Goal: Task Accomplishment & Management: Manage account settings

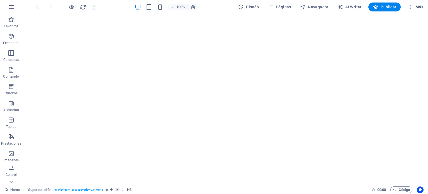
click at [418, 7] on span "Más" at bounding box center [416, 7] width 16 height 6
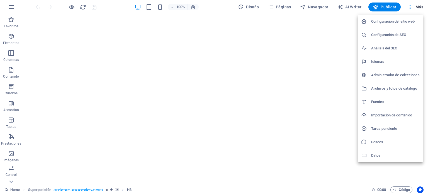
click at [393, 34] on h6 "Configuración de SEO" at bounding box center [395, 35] width 49 height 7
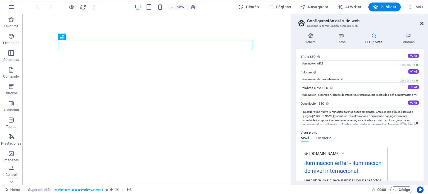
click at [422, 25] on icon at bounding box center [421, 23] width 3 height 4
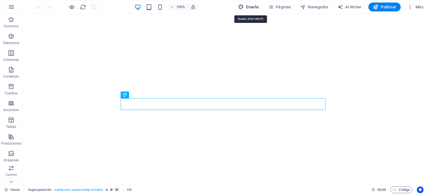
click at [258, 8] on span "Diseño" at bounding box center [248, 7] width 21 height 6
select select "px"
select select "400"
select select "px"
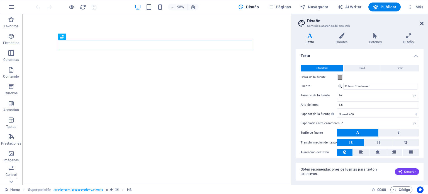
click at [422, 24] on icon at bounding box center [421, 23] width 3 height 4
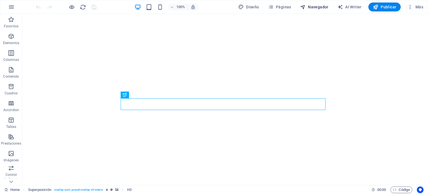
click at [317, 6] on span "Navegador" at bounding box center [314, 7] width 28 height 6
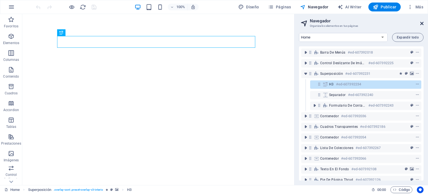
click at [423, 23] on icon at bounding box center [421, 23] width 3 height 4
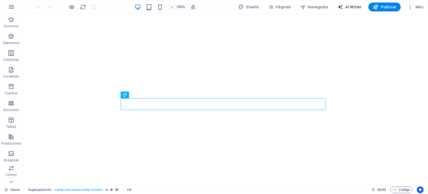
click at [355, 8] on span "AI Writer" at bounding box center [350, 7] width 24 height 6
select select "English"
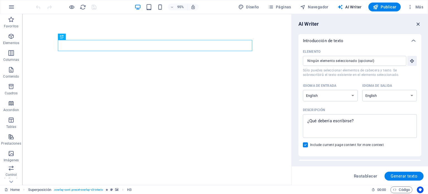
click at [416, 23] on icon "button" at bounding box center [418, 24] width 6 height 6
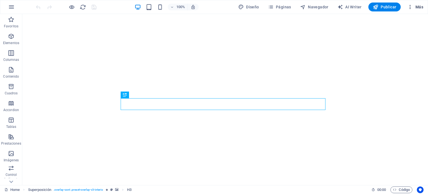
click at [421, 5] on span "Más" at bounding box center [416, 7] width 16 height 6
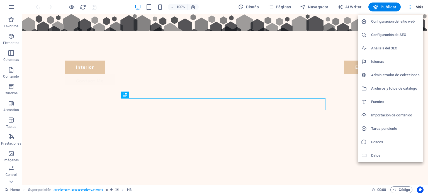
scroll to position [190, 0]
click at [10, 8] on div at bounding box center [214, 97] width 428 height 194
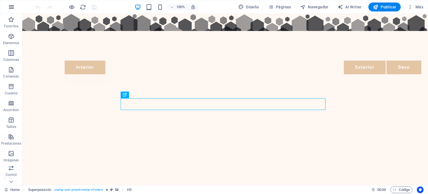
click at [14, 6] on icon "button" at bounding box center [11, 7] width 7 height 7
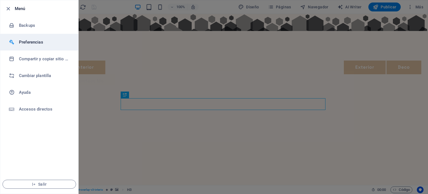
click at [32, 42] on h6 "Preferencias" at bounding box center [45, 42] width 52 height 7
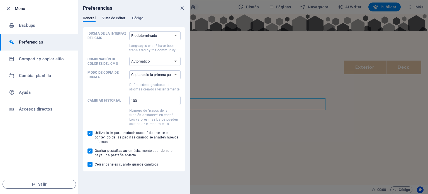
click at [114, 18] on span "Vista de editor" at bounding box center [113, 19] width 23 height 8
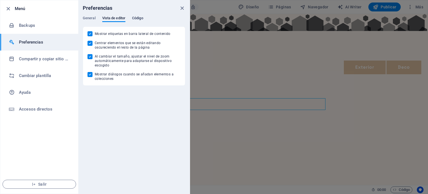
click at [136, 19] on span "Código" at bounding box center [137, 19] width 11 height 8
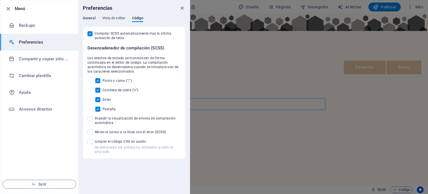
click at [88, 18] on span "General" at bounding box center [89, 19] width 13 height 8
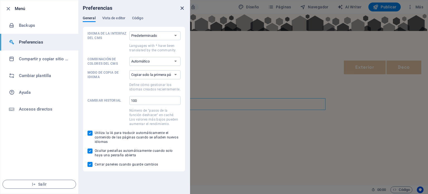
click at [182, 9] on icon "close" at bounding box center [182, 8] width 6 height 6
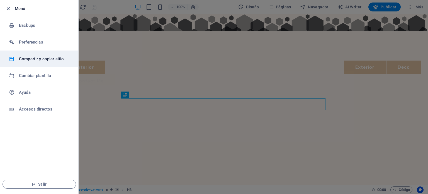
click at [44, 56] on h6 "Compartir y copiar sitio web" at bounding box center [45, 58] width 52 height 7
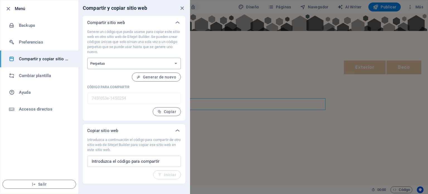
click at [170, 60] on select "Único Perpetuo" at bounding box center [134, 63] width 94 height 11
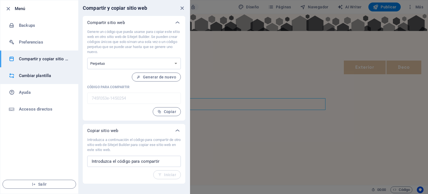
click at [47, 75] on h6 "Cambiar plantilla" at bounding box center [45, 75] width 52 height 7
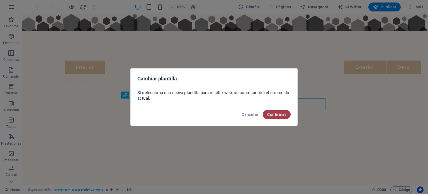
click at [278, 114] on span "Confirmar" at bounding box center [276, 114] width 19 height 4
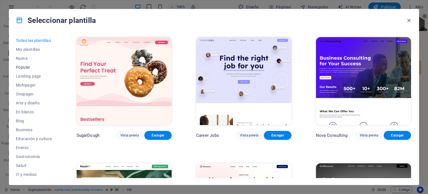
click at [22, 66] on span "Popular" at bounding box center [34, 67] width 36 height 4
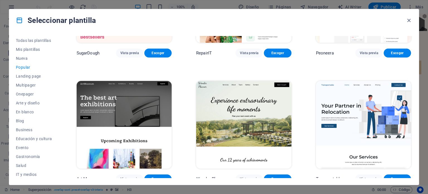
scroll to position [84, 0]
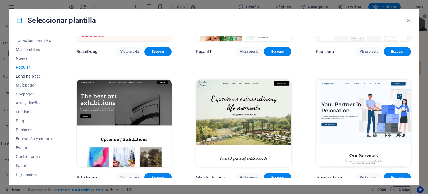
click at [32, 76] on span "Landing page" at bounding box center [34, 76] width 36 height 4
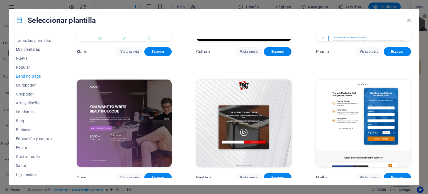
click at [38, 49] on span "Mis plantillas" at bounding box center [34, 49] width 36 height 4
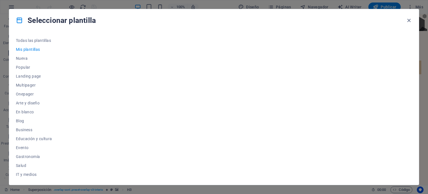
scroll to position [0, 0]
click at [28, 59] on span "Nueva" at bounding box center [34, 58] width 36 height 4
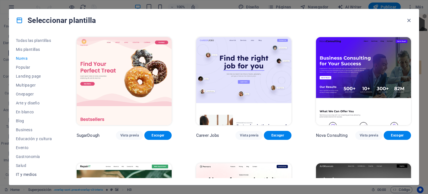
click at [33, 171] on button "IT y medios" at bounding box center [34, 174] width 36 height 9
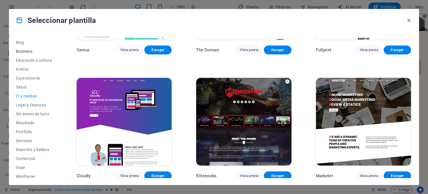
scroll to position [81, 0]
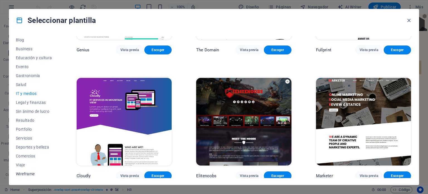
click at [30, 173] on span "Wireframe" at bounding box center [34, 173] width 36 height 4
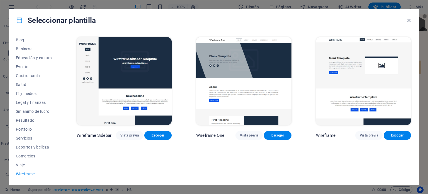
scroll to position [0, 0]
click at [26, 164] on span "Viaje" at bounding box center [34, 165] width 36 height 4
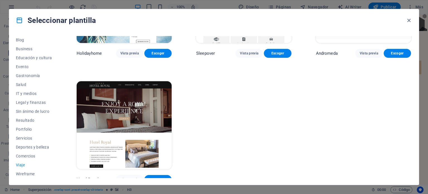
scroll to position [212, 0]
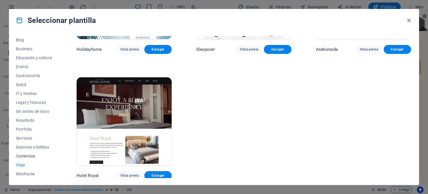
click at [25, 154] on span "Comercios" at bounding box center [34, 156] width 36 height 4
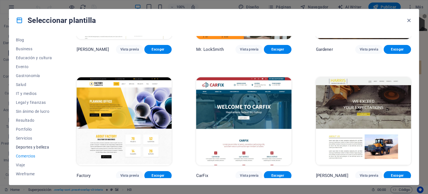
click at [28, 146] on span "Deportes y belleza" at bounding box center [34, 147] width 36 height 4
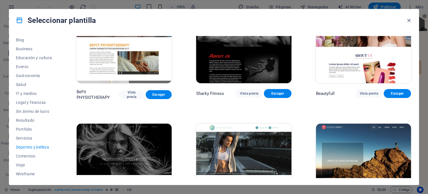
scroll to position [465, 0]
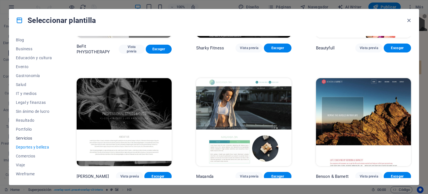
click at [25, 136] on span "Servicios" at bounding box center [34, 138] width 36 height 4
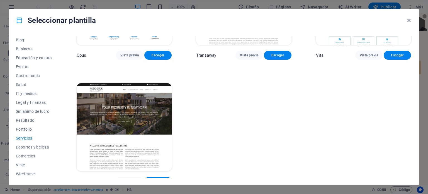
scroll to position [839, 0]
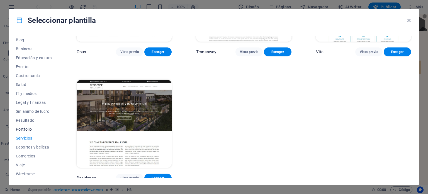
click at [19, 129] on span "Portfolio" at bounding box center [34, 129] width 36 height 4
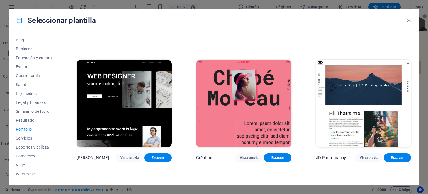
scroll to position [100, 0]
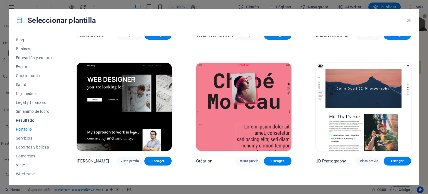
click at [25, 118] on span "Resultado" at bounding box center [34, 120] width 36 height 4
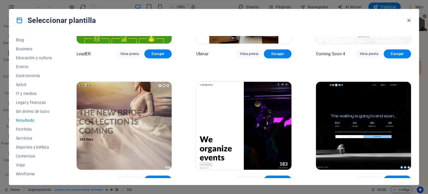
scroll to position [588, 0]
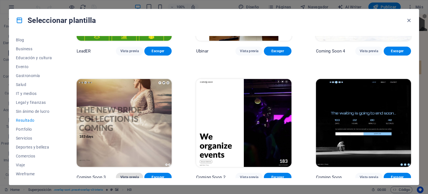
click at [129, 175] on span "Vista previa" at bounding box center [129, 177] width 18 height 4
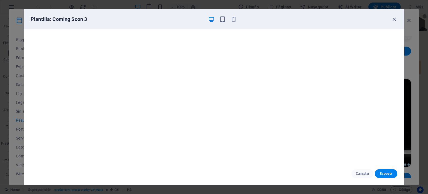
scroll to position [1, 0]
click at [396, 20] on icon "button" at bounding box center [394, 19] width 6 height 6
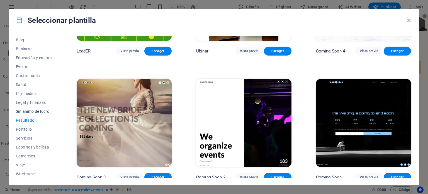
click at [33, 109] on span "Sin ánimo de lucro" at bounding box center [34, 111] width 36 height 4
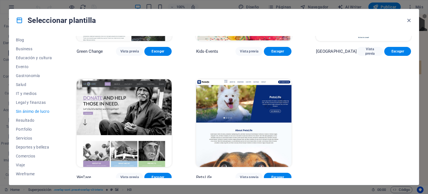
scroll to position [86, 0]
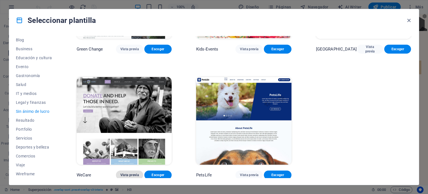
click at [128, 173] on span "Vista previa" at bounding box center [129, 175] width 18 height 4
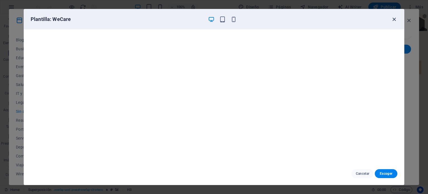
click at [394, 19] on icon "button" at bounding box center [394, 19] width 6 height 6
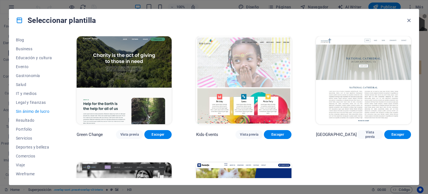
scroll to position [0, 0]
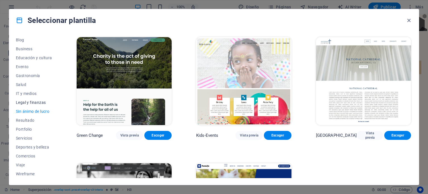
click at [29, 100] on span "Legal y finanzas" at bounding box center [34, 102] width 36 height 4
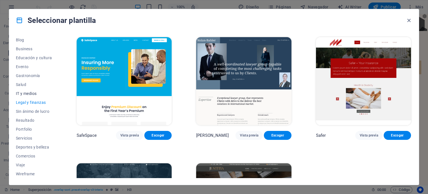
click at [25, 95] on span "IT y medios" at bounding box center [34, 93] width 36 height 4
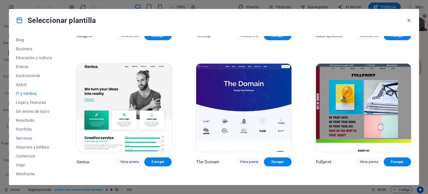
scroll to position [226, 0]
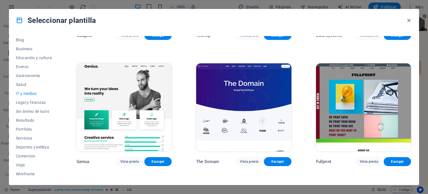
click at [360, 97] on img at bounding box center [363, 107] width 95 height 88
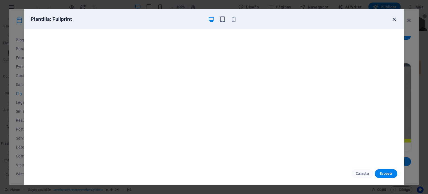
click at [393, 18] on icon "button" at bounding box center [394, 19] width 6 height 6
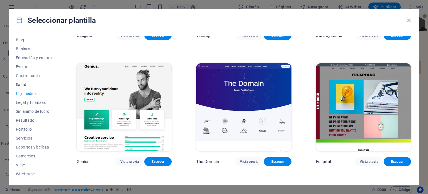
click at [20, 82] on span "Salud" at bounding box center [34, 84] width 36 height 4
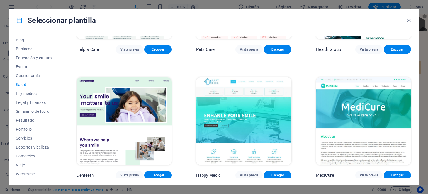
scroll to position [0, 0]
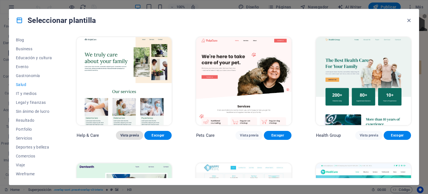
click at [129, 135] on span "Vista previa" at bounding box center [129, 135] width 18 height 4
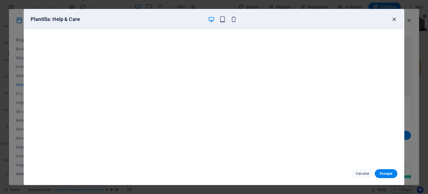
click at [393, 16] on icon "button" at bounding box center [394, 19] width 6 height 6
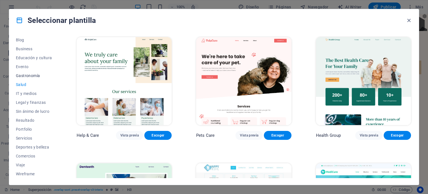
click at [33, 76] on span "Gastronomía" at bounding box center [34, 75] width 36 height 4
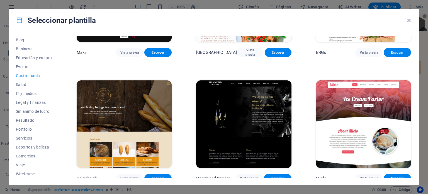
scroll to position [362, 0]
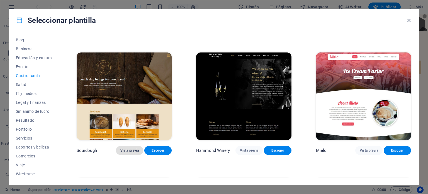
click at [127, 149] on span "Vista previa" at bounding box center [129, 150] width 18 height 4
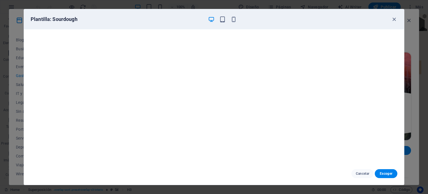
scroll to position [1, 0]
click at [396, 20] on icon "button" at bounding box center [394, 19] width 6 height 6
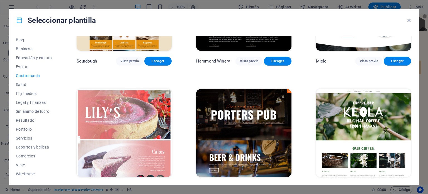
scroll to position [502, 0]
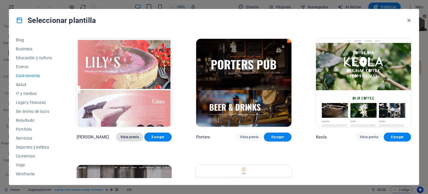
click at [132, 135] on span "Vista previa" at bounding box center [129, 137] width 18 height 4
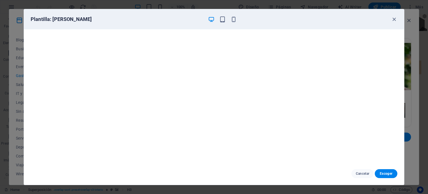
scroll to position [1, 0]
click at [357, 175] on span "Cancelar" at bounding box center [363, 173] width 14 height 4
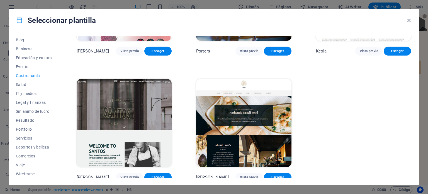
scroll to position [588, 0]
click at [25, 66] on span "Evento" at bounding box center [34, 66] width 36 height 4
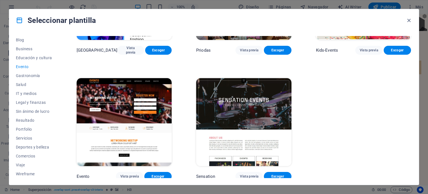
scroll to position [212, 0]
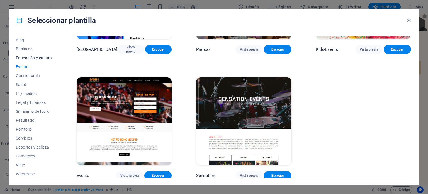
click at [30, 56] on span "Educación y cultura" at bounding box center [34, 57] width 36 height 4
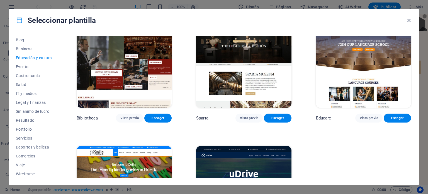
scroll to position [156, 0]
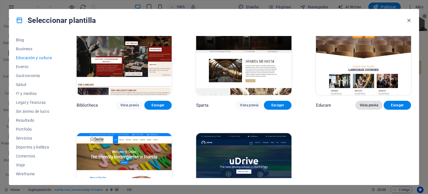
click at [373, 104] on span "Vista previa" at bounding box center [369, 105] width 18 height 4
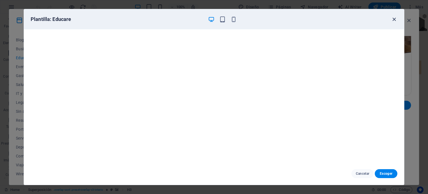
click at [394, 18] on icon "button" at bounding box center [394, 19] width 6 height 6
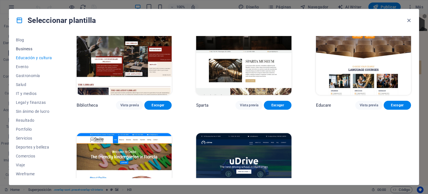
click at [25, 47] on span "Business" at bounding box center [34, 49] width 36 height 4
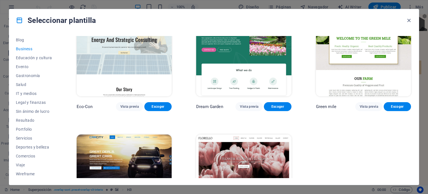
scroll to position [3, 0]
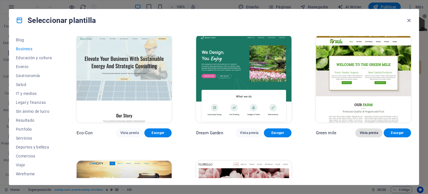
click at [365, 132] on span "Vista previa" at bounding box center [369, 132] width 18 height 4
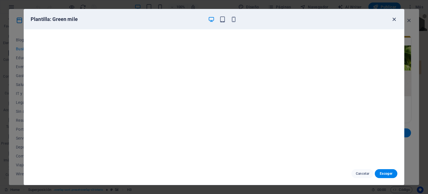
click at [395, 20] on icon "button" at bounding box center [394, 19] width 6 height 6
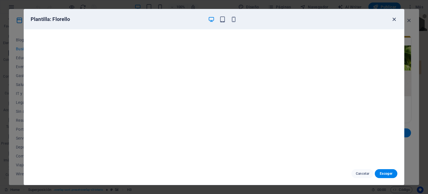
click at [392, 19] on icon "button" at bounding box center [394, 19] width 6 height 6
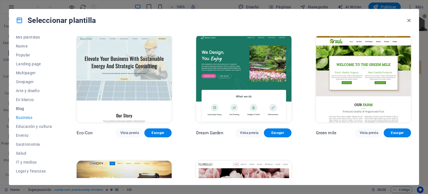
scroll to position [0, 0]
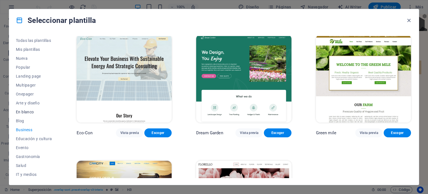
click at [26, 112] on span "En blanco" at bounding box center [34, 112] width 36 height 4
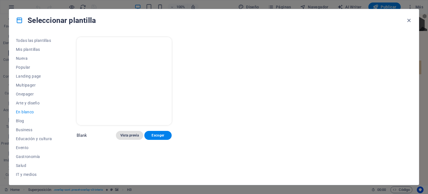
click at [129, 137] on button "Vista previa" at bounding box center [129, 135] width 27 height 9
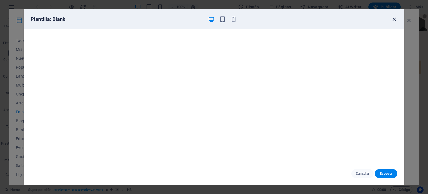
click at [396, 19] on icon "button" at bounding box center [394, 19] width 6 height 6
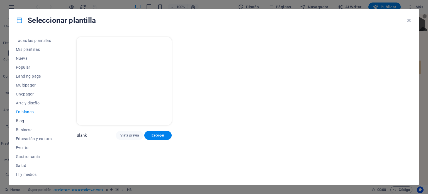
click at [21, 120] on span "Blog" at bounding box center [34, 120] width 36 height 4
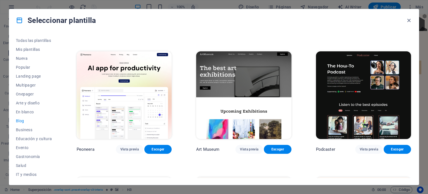
scroll to position [139, 0]
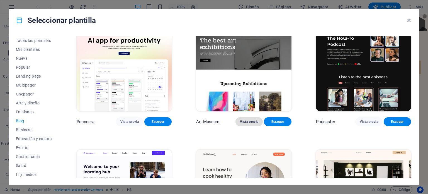
click at [249, 121] on span "Vista previa" at bounding box center [249, 121] width 18 height 4
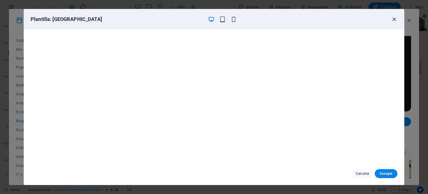
click at [393, 16] on icon "button" at bounding box center [394, 19] width 6 height 6
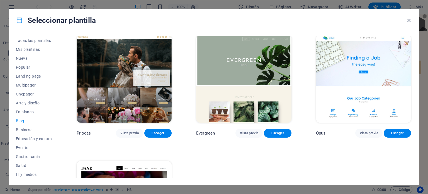
scroll to position [892, 0]
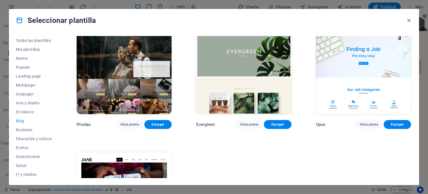
click at [244, 49] on img at bounding box center [243, 70] width 95 height 88
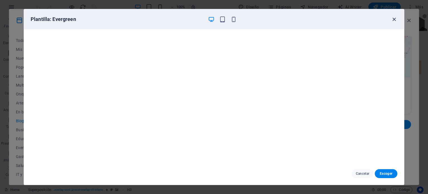
click at [393, 17] on icon "button" at bounding box center [394, 19] width 6 height 6
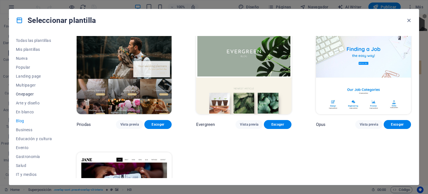
click at [29, 93] on span "Onepager" at bounding box center [34, 94] width 36 height 4
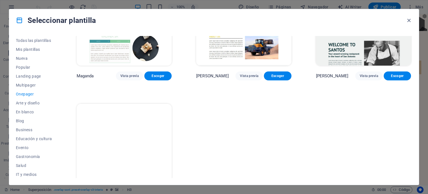
scroll to position [2830, 0]
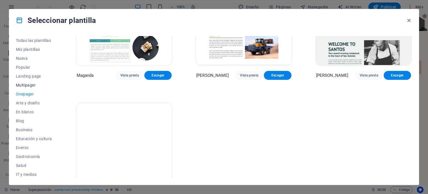
click at [22, 84] on span "Multipager" at bounding box center [34, 85] width 36 height 4
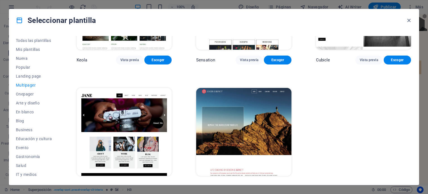
scroll to position [2721, 0]
click at [273, 116] on img at bounding box center [243, 132] width 95 height 88
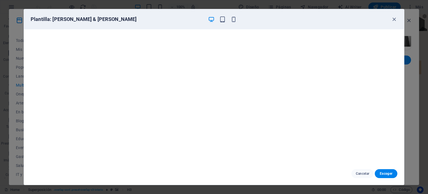
scroll to position [1, 0]
click at [395, 21] on icon "button" at bounding box center [394, 19] width 6 height 6
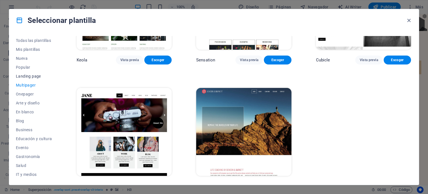
click at [32, 75] on span "Landing page" at bounding box center [34, 76] width 36 height 4
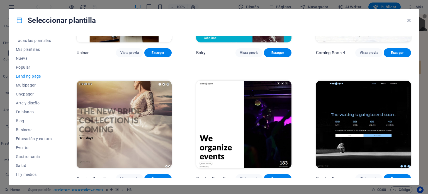
click at [131, 118] on img at bounding box center [124, 125] width 95 height 88
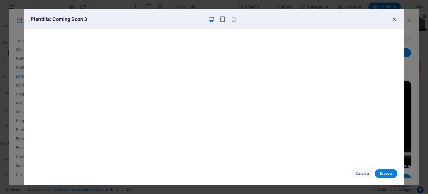
click at [394, 19] on icon "button" at bounding box center [394, 19] width 6 height 6
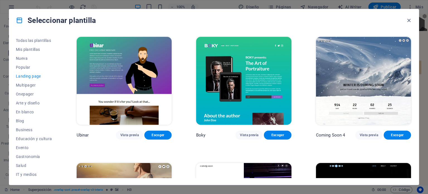
scroll to position [852, 0]
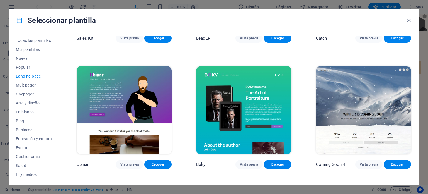
click at [136, 105] on img at bounding box center [124, 110] width 95 height 88
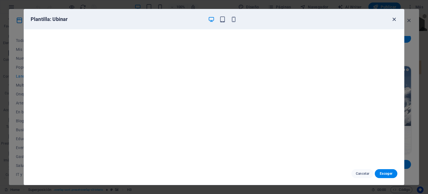
click at [395, 20] on icon "button" at bounding box center [394, 19] width 6 height 6
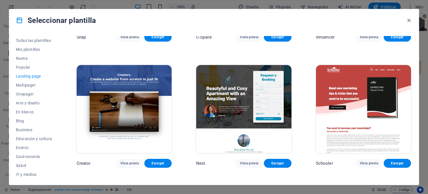
scroll to position [573, 0]
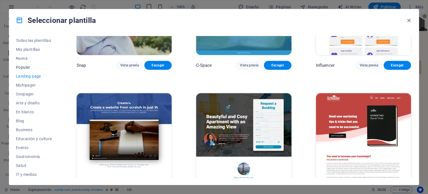
click at [26, 65] on span "Popular" at bounding box center [34, 67] width 36 height 4
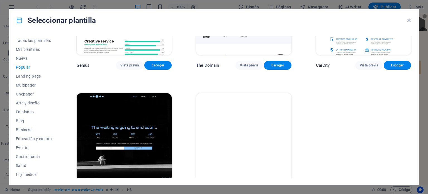
scroll to position [588, 0]
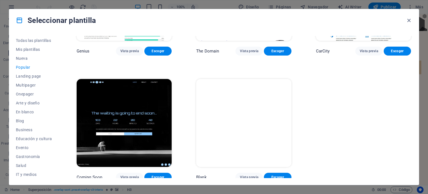
click at [125, 123] on img at bounding box center [124, 123] width 95 height 88
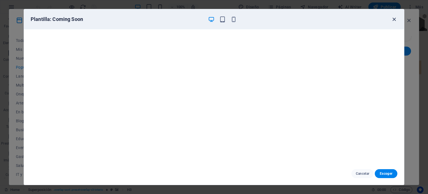
click at [393, 19] on icon "button" at bounding box center [394, 19] width 6 height 6
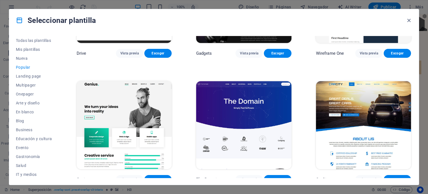
scroll to position [448, 0]
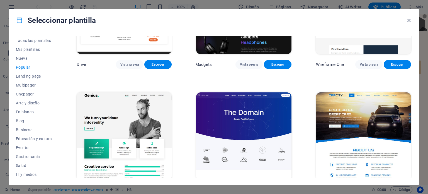
click at [147, 111] on img at bounding box center [124, 136] width 95 height 88
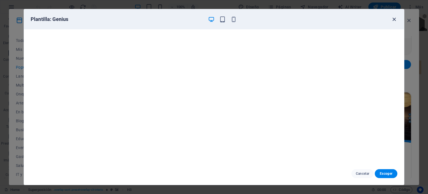
click at [396, 18] on icon "button" at bounding box center [394, 19] width 6 height 6
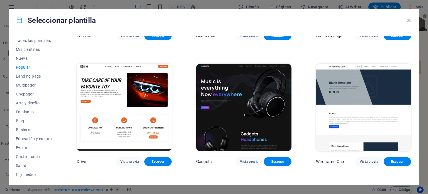
scroll to position [337, 0]
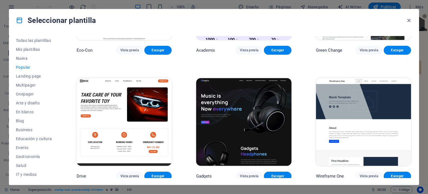
click at [243, 102] on img at bounding box center [243, 122] width 95 height 88
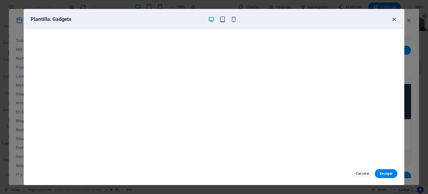
click at [394, 19] on icon "button" at bounding box center [394, 19] width 6 height 6
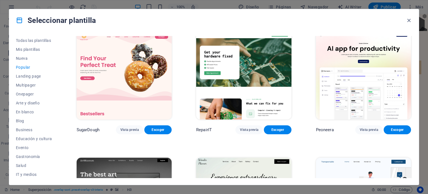
scroll to position [0, 0]
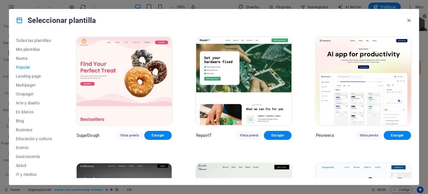
click at [347, 56] on img at bounding box center [363, 81] width 95 height 88
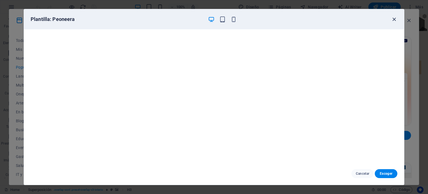
click at [394, 16] on icon "button" at bounding box center [394, 19] width 6 height 6
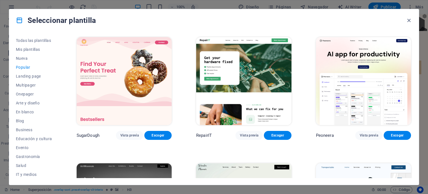
click at [264, 69] on img at bounding box center [243, 81] width 95 height 88
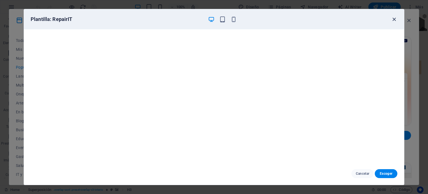
click at [395, 18] on icon "button" at bounding box center [394, 19] width 6 height 6
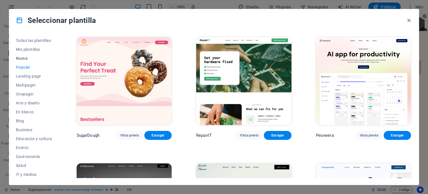
click at [22, 57] on span "Nueva" at bounding box center [34, 58] width 36 height 4
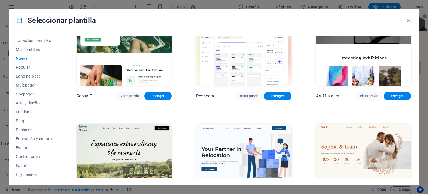
scroll to position [167, 0]
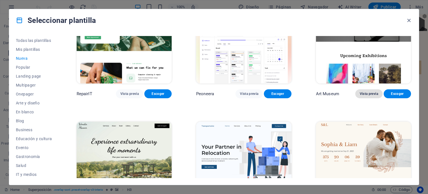
click at [363, 92] on span "Vista previa" at bounding box center [369, 93] width 18 height 4
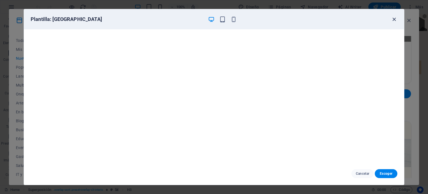
click at [393, 18] on icon "button" at bounding box center [394, 19] width 6 height 6
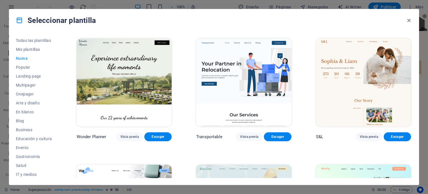
scroll to position [251, 0]
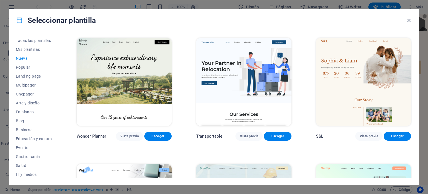
click at [133, 74] on img at bounding box center [124, 82] width 95 height 88
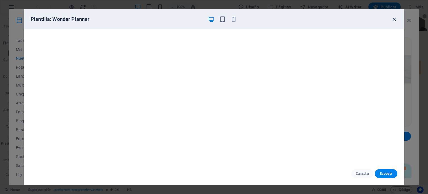
click at [394, 18] on icon "button" at bounding box center [394, 19] width 6 height 6
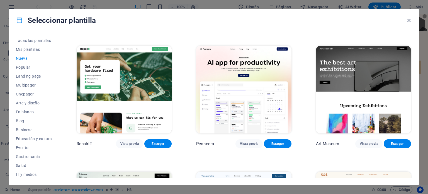
scroll to position [112, 0]
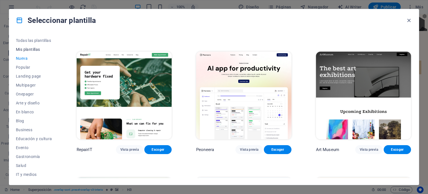
click at [36, 47] on span "Mis plantillas" at bounding box center [34, 49] width 36 height 4
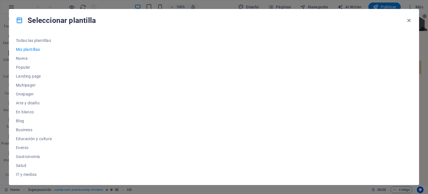
scroll to position [0, 0]
drag, startPoint x: 35, startPoint y: 40, endPoint x: 73, endPoint y: 47, distance: 38.5
click at [35, 40] on span "Todas las plantillas" at bounding box center [34, 40] width 36 height 4
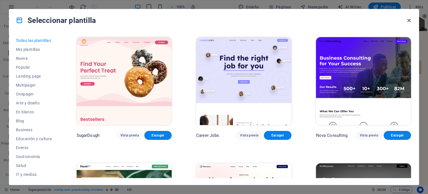
click at [409, 21] on icon "button" at bounding box center [409, 20] width 6 height 6
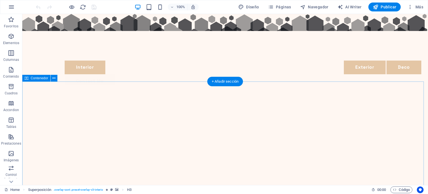
scroll to position [385, 0]
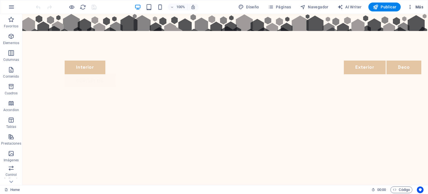
click at [417, 8] on span "Más" at bounding box center [416, 7] width 16 height 6
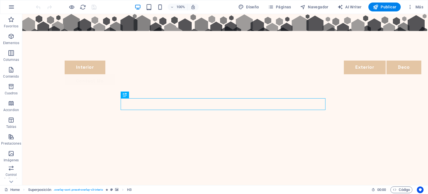
scroll to position [181, 0]
